Goal: Task Accomplishment & Management: Use online tool/utility

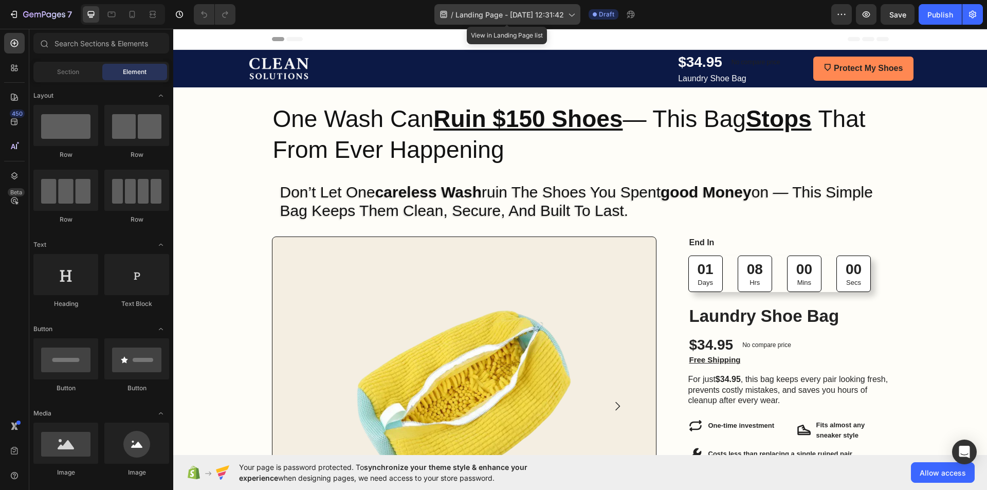
click at [479, 14] on span "Landing Page - Aug 17, 12:31:42" at bounding box center [509, 14] width 108 height 11
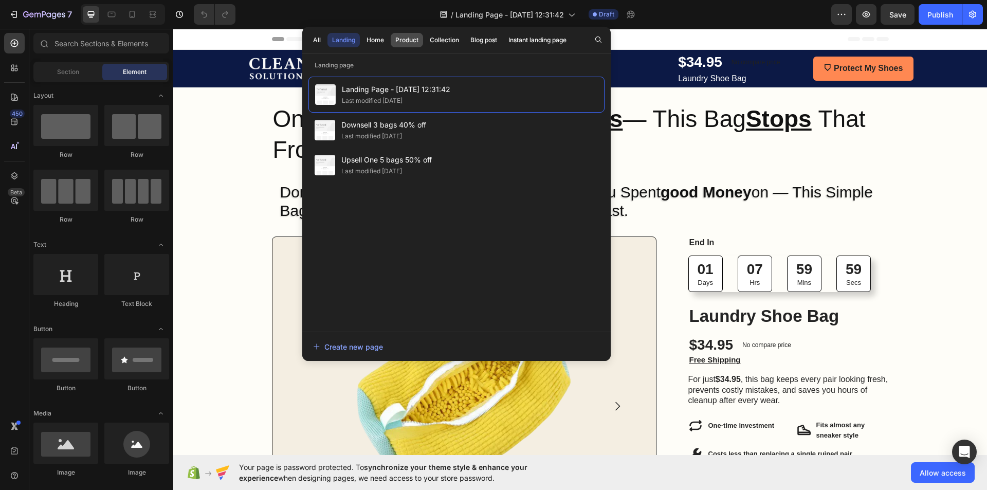
click at [400, 38] on div "Product" at bounding box center [406, 39] width 23 height 9
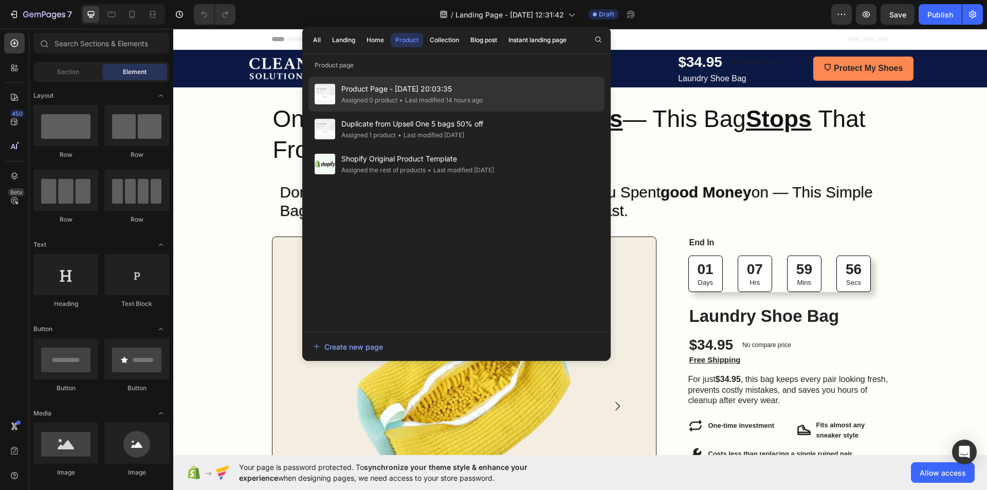
click at [387, 104] on div "Assigned 0 product" at bounding box center [369, 100] width 56 height 10
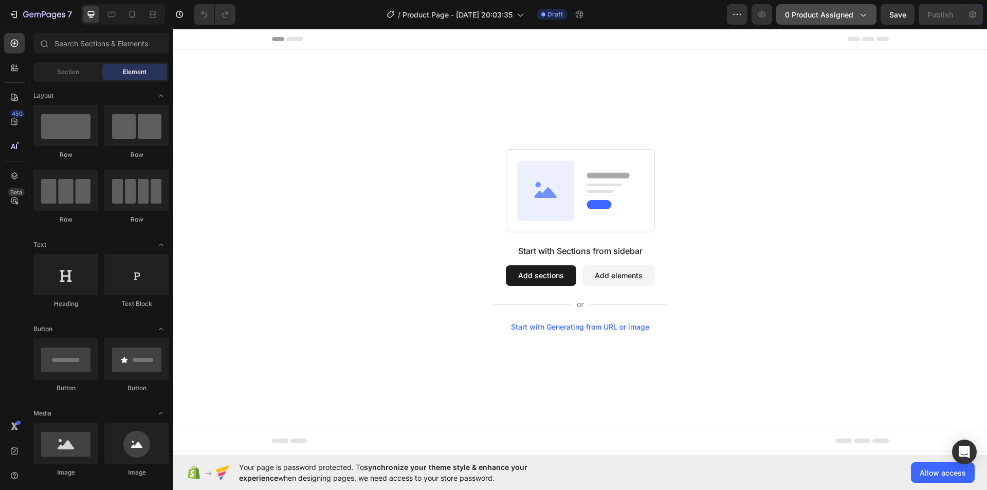
click at [835, 18] on span "0 product assigned" at bounding box center [819, 14] width 68 height 11
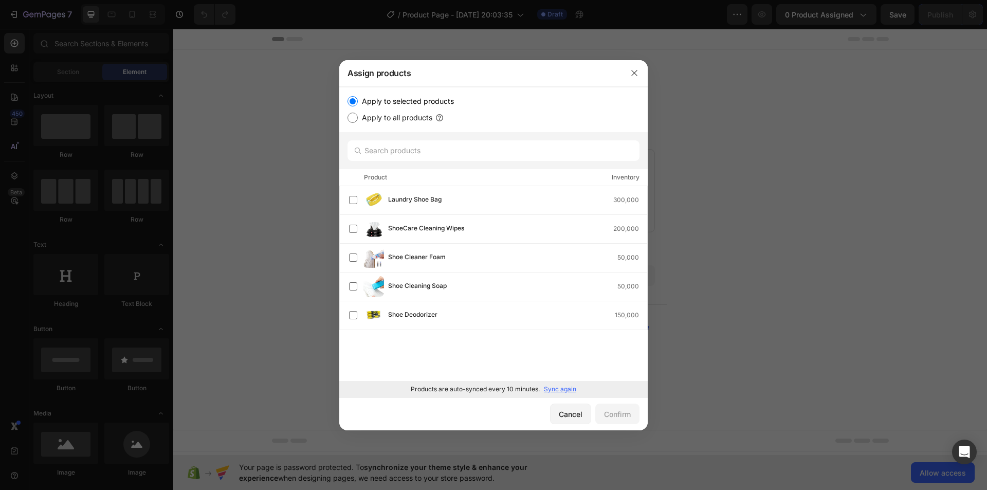
click at [413, 118] on label "Apply to all products" at bounding box center [395, 118] width 75 height 12
click at [358, 118] on input "Apply to all products" at bounding box center [353, 118] width 10 height 10
radio input "true"
click at [403, 95] on label "Apply to selected products" at bounding box center [406, 101] width 96 height 12
click at [358, 96] on input "Apply to selected products" at bounding box center [353, 101] width 10 height 10
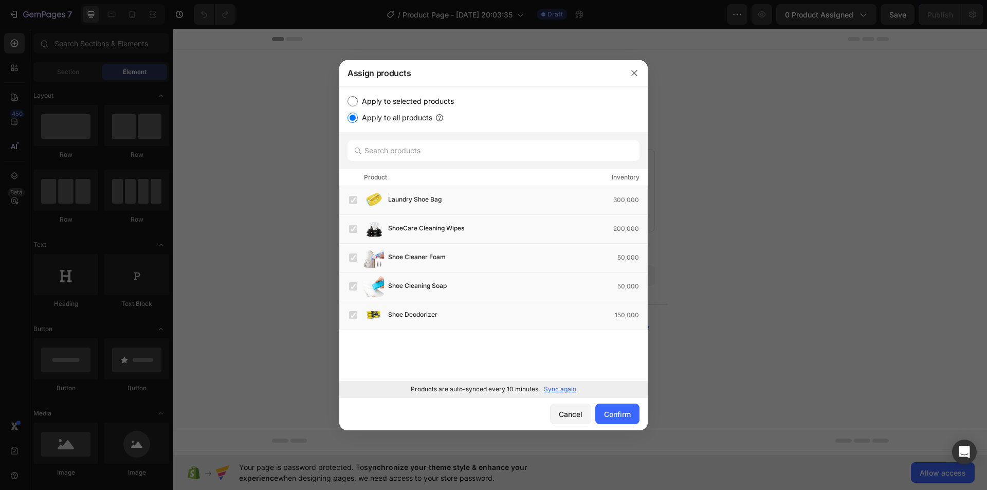
radio input "true"
click at [557, 389] on p "Sync again" at bounding box center [560, 389] width 32 height 9
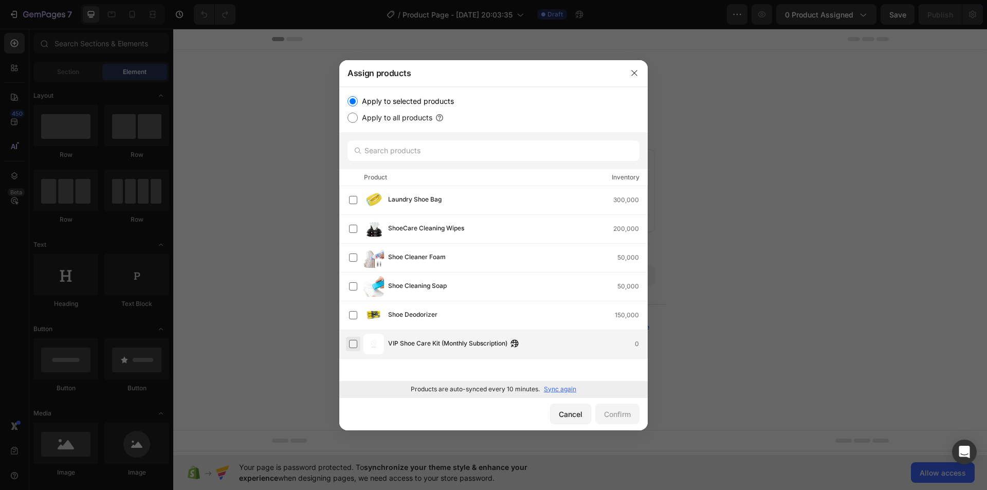
click at [354, 343] on label at bounding box center [353, 344] width 8 height 8
click at [607, 408] on button "Confirm" at bounding box center [617, 414] width 44 height 21
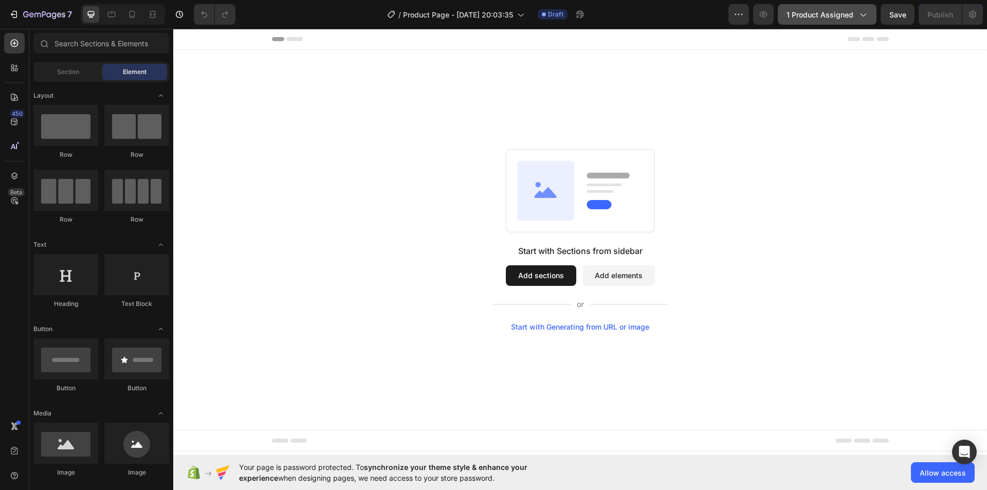
click at [812, 18] on span "1 product assigned" at bounding box center [820, 14] width 67 height 11
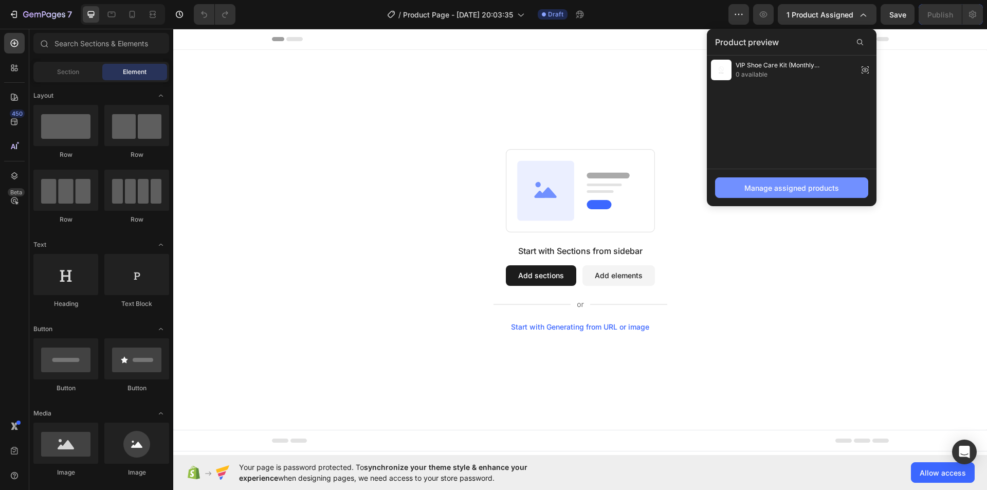
click at [792, 192] on div "Manage assigned products" at bounding box center [791, 187] width 95 height 11
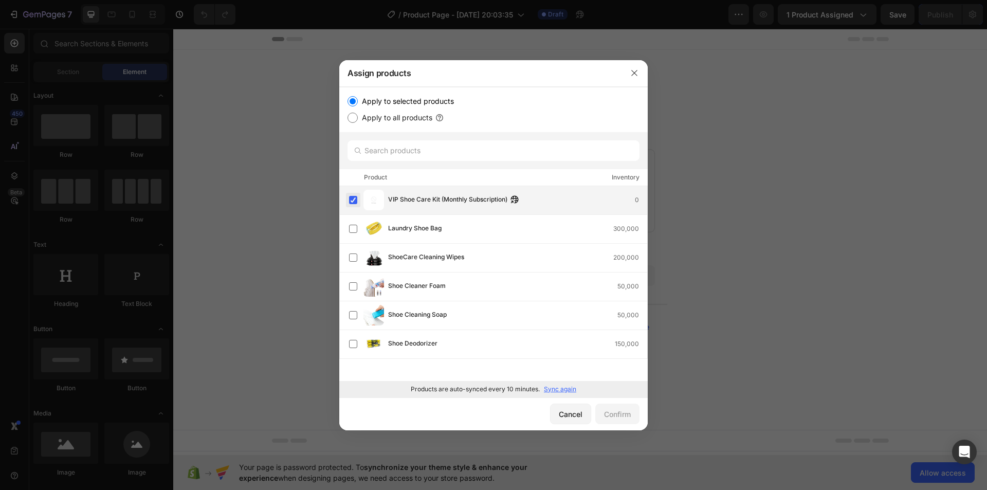
click at [355, 203] on label at bounding box center [353, 200] width 8 height 8
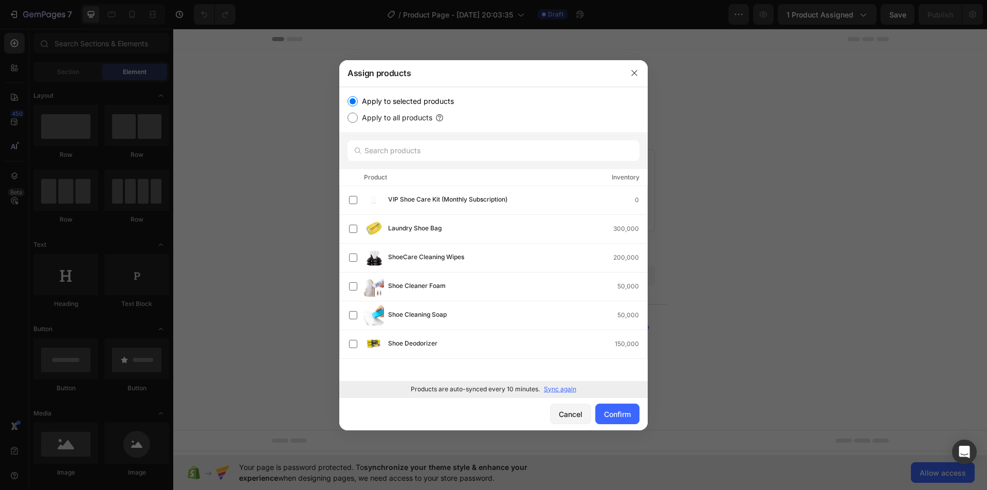
click at [487, 417] on div "Cancel Confirm" at bounding box center [493, 413] width 308 height 33
click at [568, 390] on p "Sync again" at bounding box center [560, 389] width 32 height 9
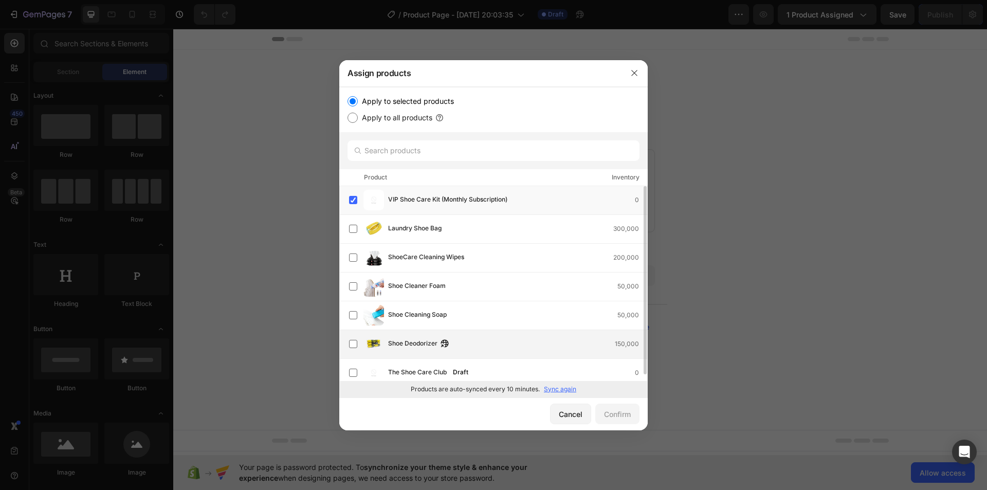
scroll to position [7, 0]
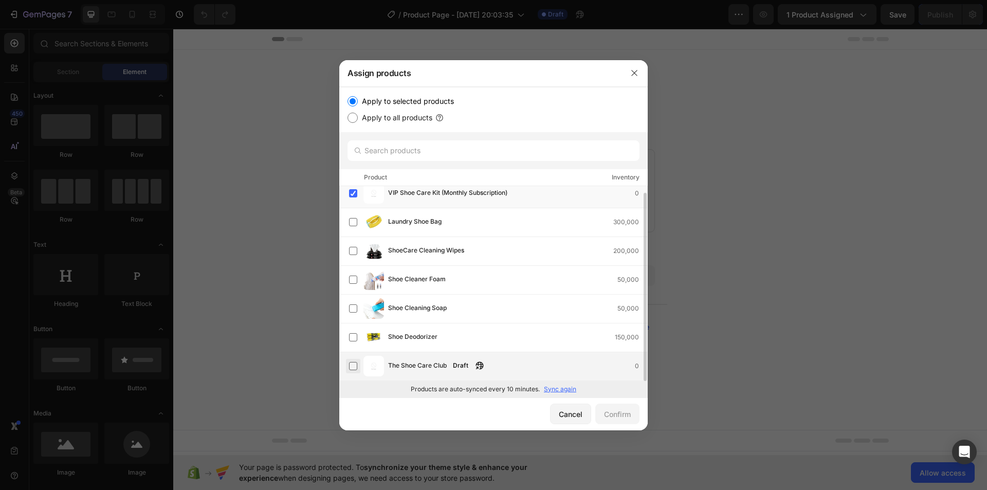
click at [352, 365] on label at bounding box center [353, 366] width 8 height 8
click at [352, 192] on label at bounding box center [353, 193] width 8 height 8
click at [620, 410] on div "Confirm" at bounding box center [617, 414] width 27 height 11
